Goal: Find specific page/section: Find specific page/section

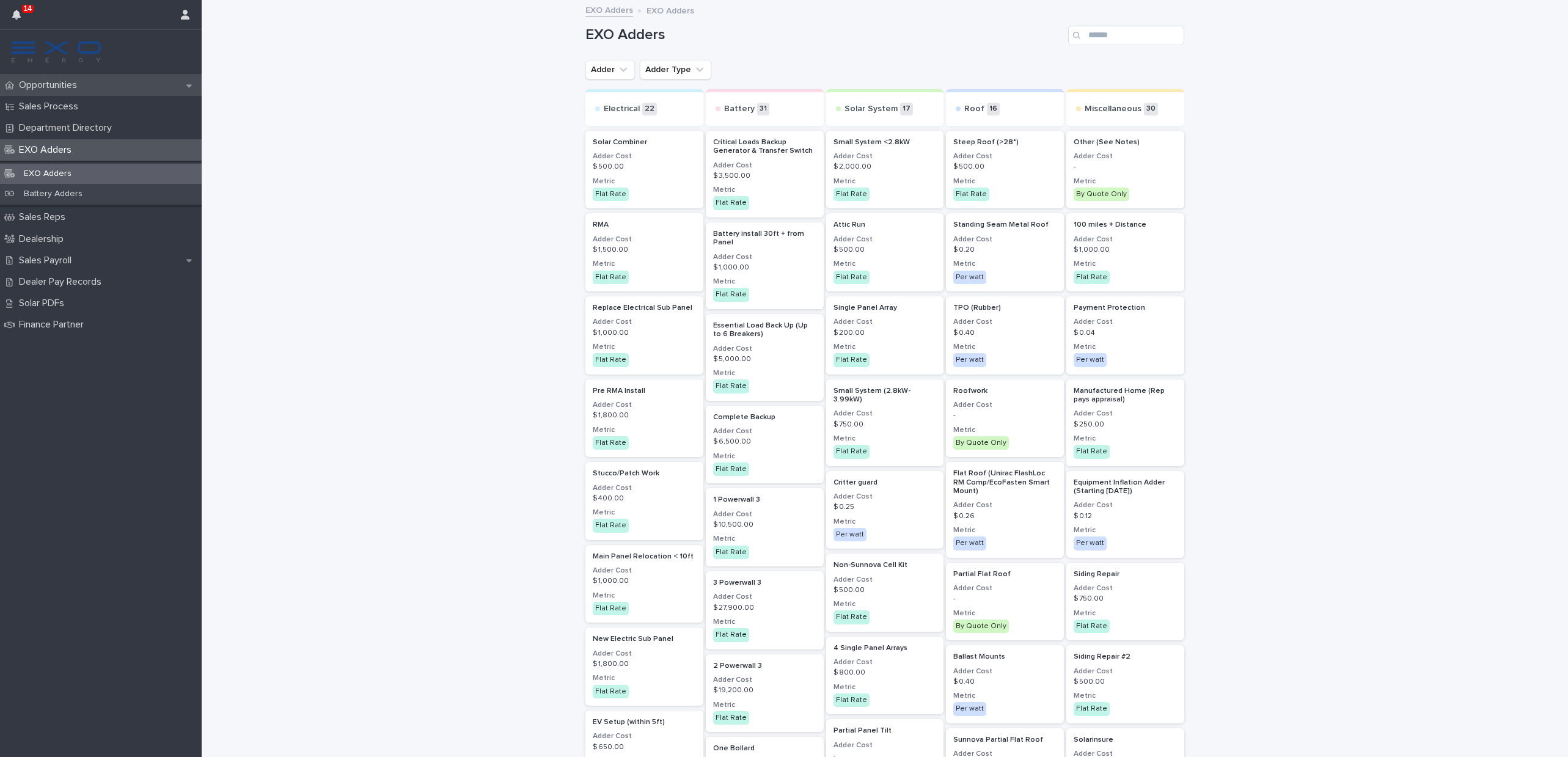
click at [45, 80] on p "Opportunities" at bounding box center [51, 85] width 73 height 12
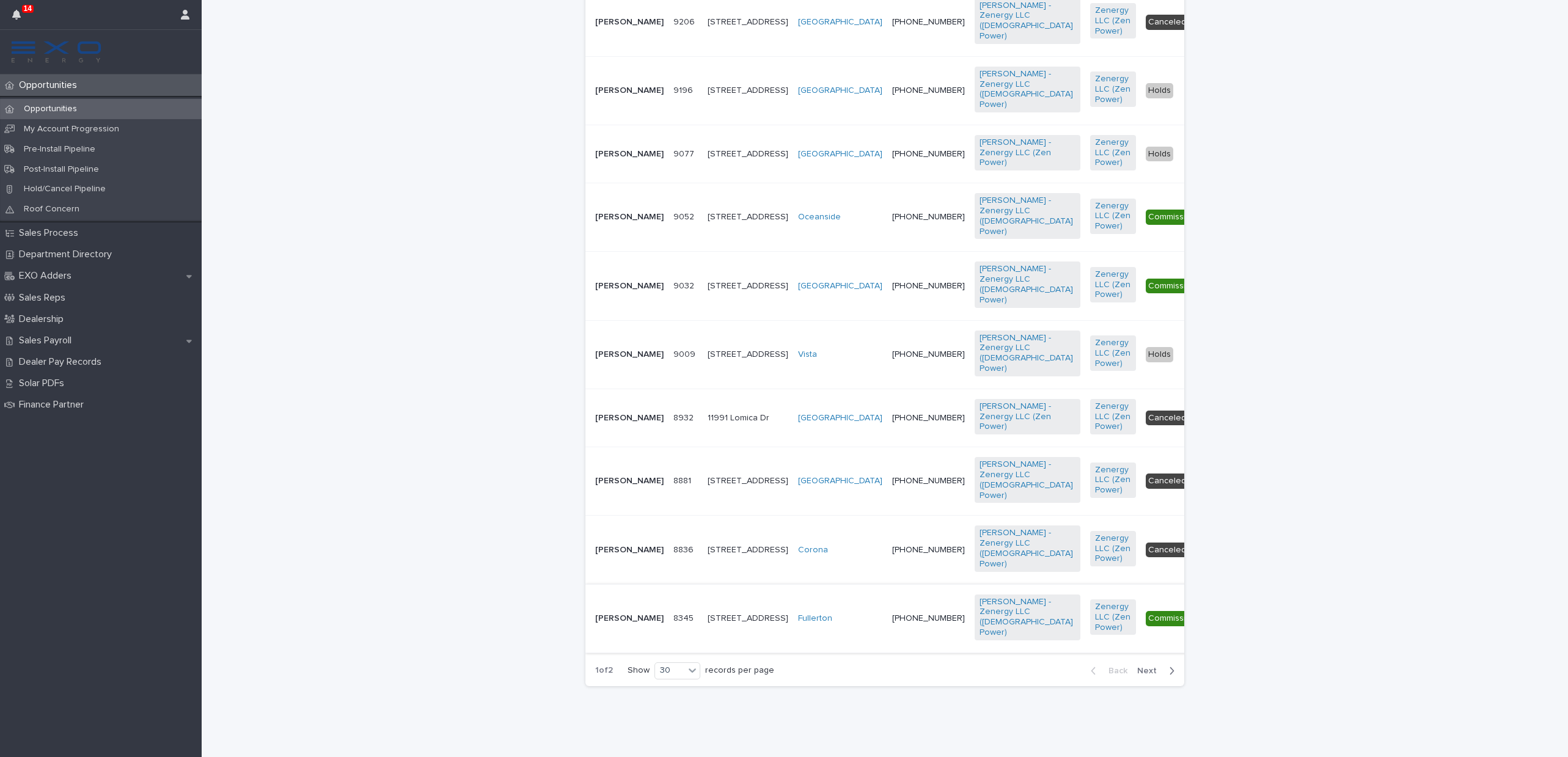
scroll to position [2231, 0]
click at [1157, 675] on button "Next" at bounding box center [1158, 670] width 52 height 11
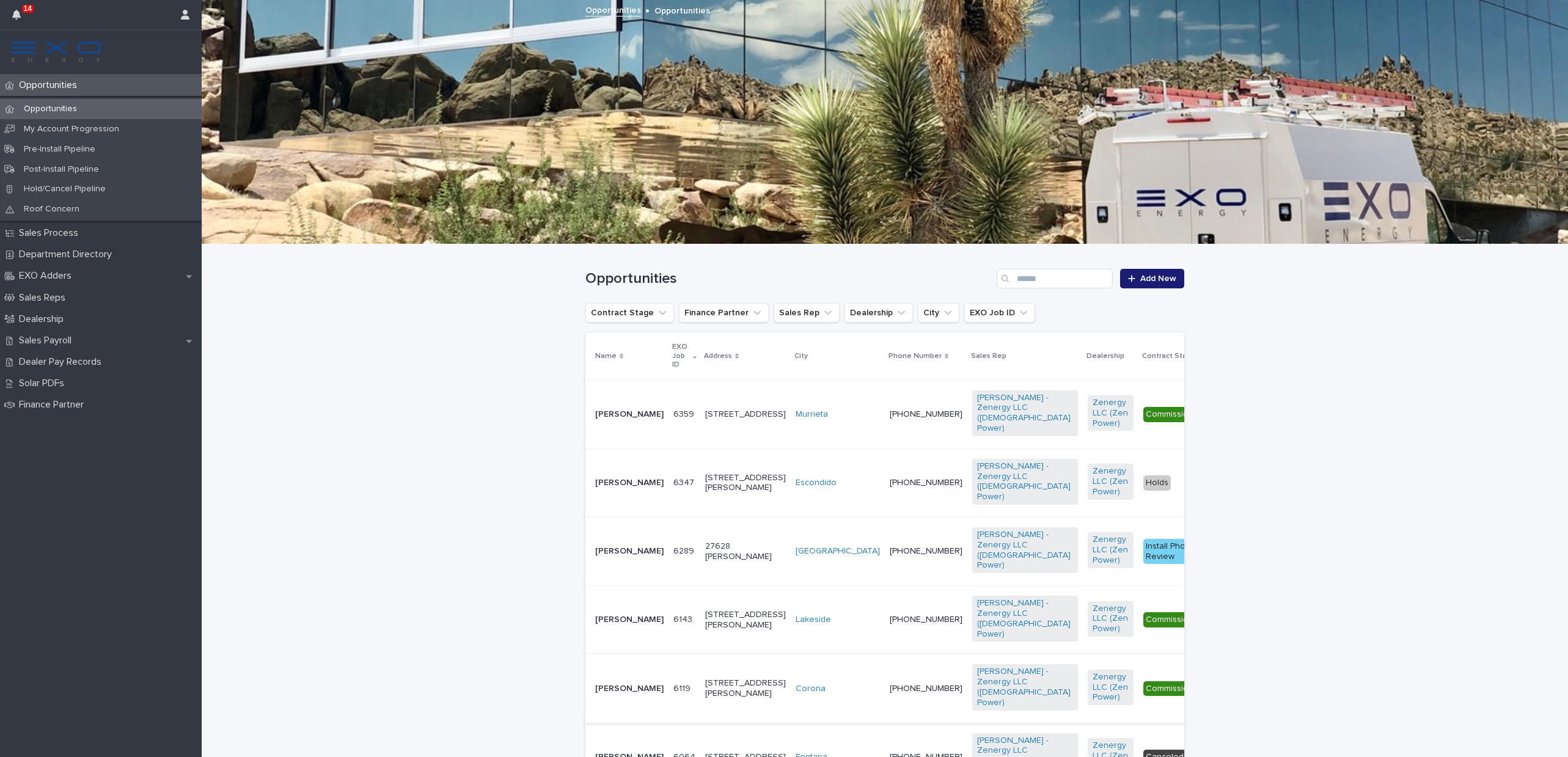
scroll to position [507, 0]
